Goal: Find specific page/section: Find specific page/section

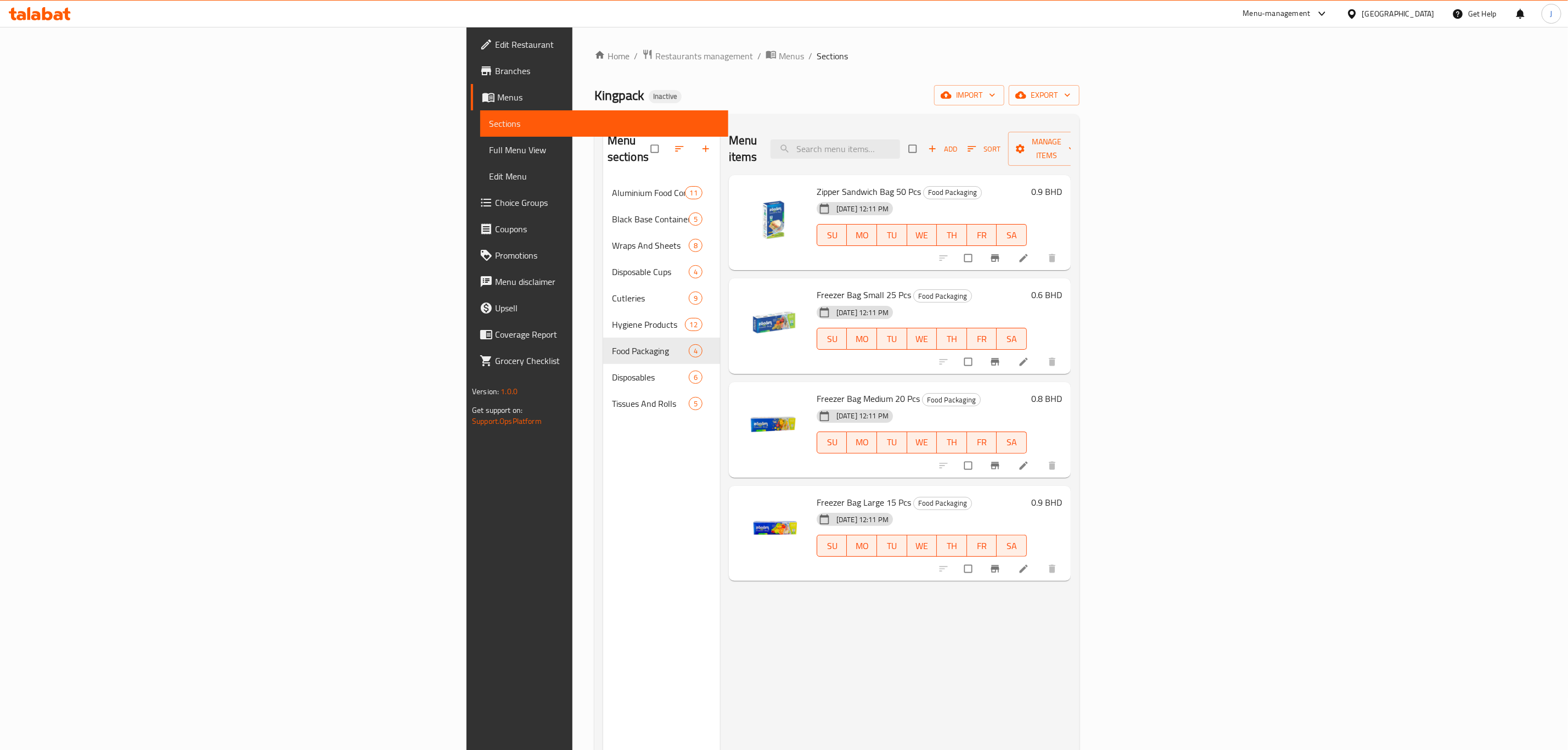
click at [572, 47] on div "Home / Restaurants management / Menus / Sections Kingpack Inactive import expor…" at bounding box center [837, 465] width 529 height 876
click at [655, 54] on span "Restaurants management" at bounding box center [704, 56] width 97 height 13
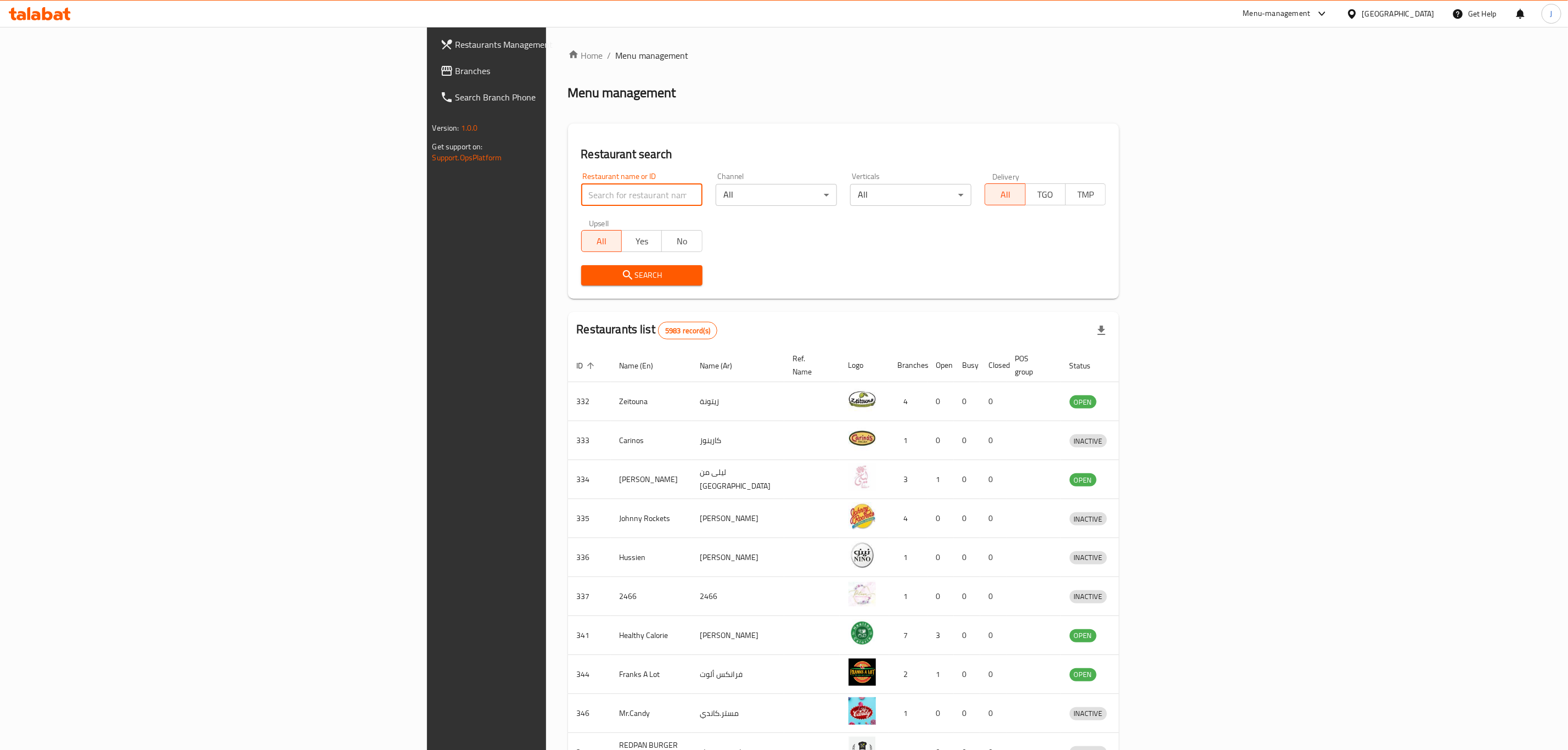
click at [581, 190] on input "search" at bounding box center [642, 194] width 121 height 22
type input "tamimi"
click at [590, 274] on span "Search" at bounding box center [642, 276] width 104 height 14
click at [581, 191] on input "search" at bounding box center [642, 194] width 121 height 22
type input "tamimi"
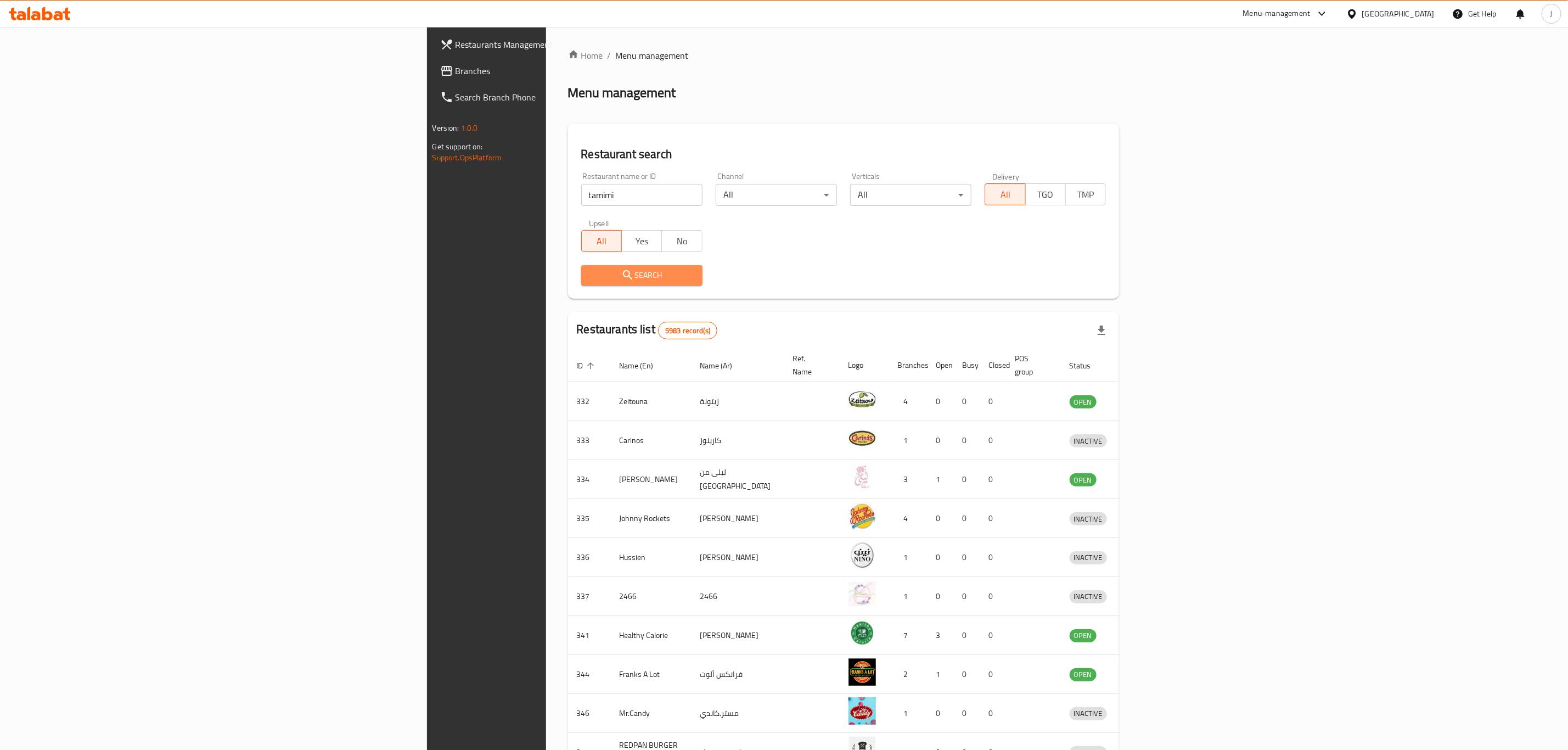
click at [590, 279] on span "Search" at bounding box center [642, 276] width 104 height 14
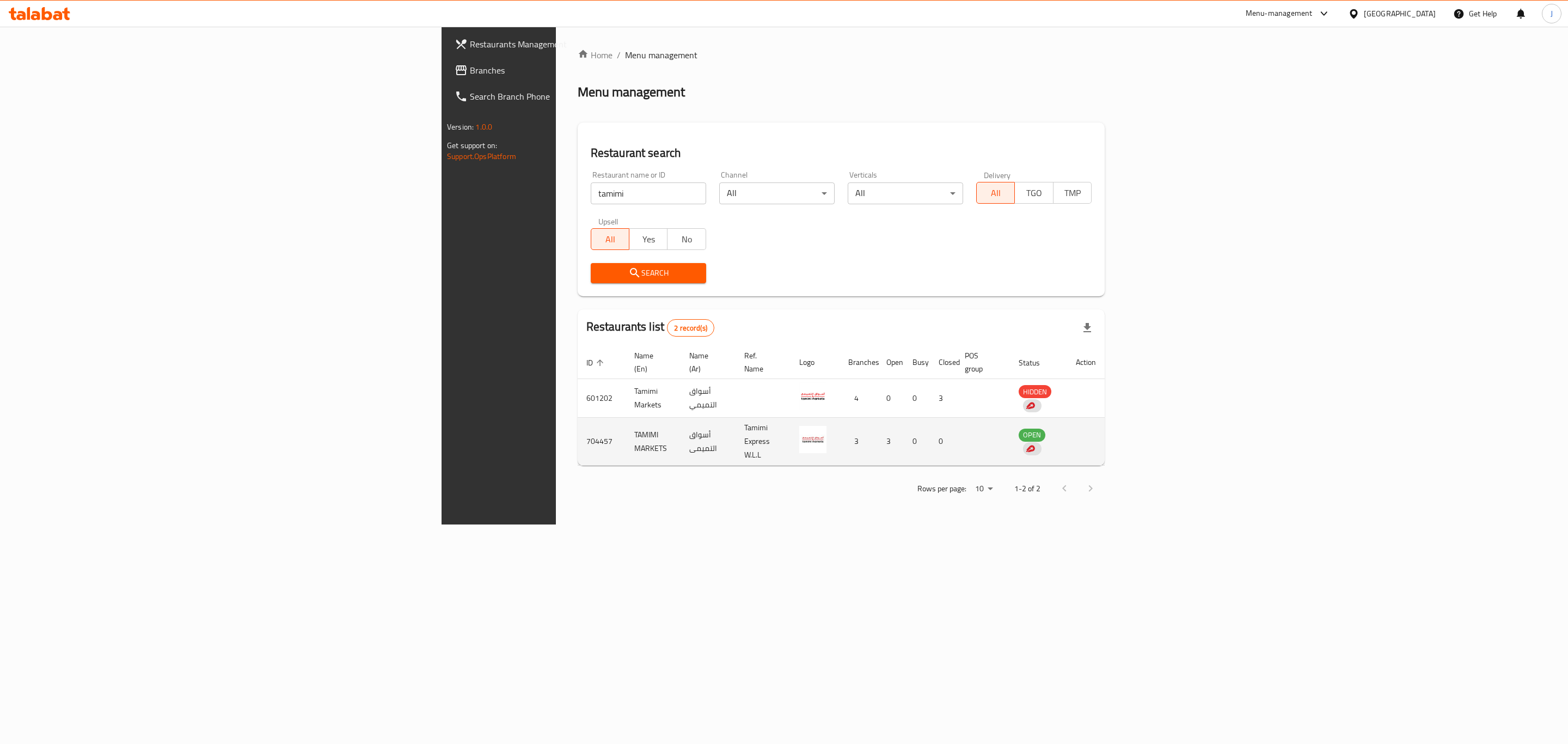
click at [625, 424] on td "TAMIMI MARKETS" at bounding box center [653, 441] width 55 height 48
click at [625, 418] on td "TAMIMI MARKETS" at bounding box center [653, 441] width 55 height 48
drag, startPoint x: 399, startPoint y: 415, endPoint x: 244, endPoint y: 184, distance: 278.2
click at [625, 418] on td "TAMIMI MARKETS" at bounding box center [653, 441] width 55 height 48
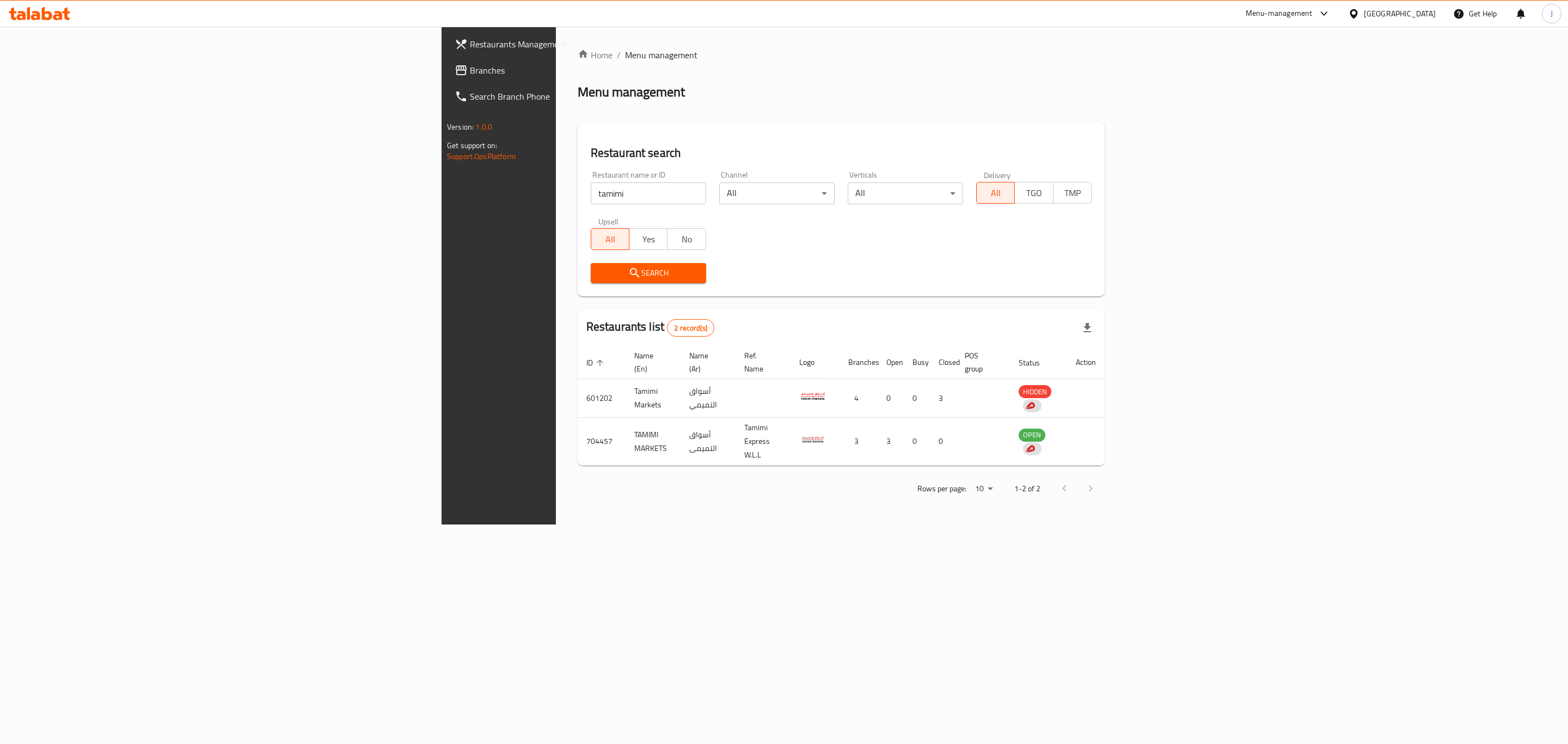
click at [69, 18] on icon at bounding box center [66, 14] width 7 height 12
